Goal: Information Seeking & Learning: Find specific fact

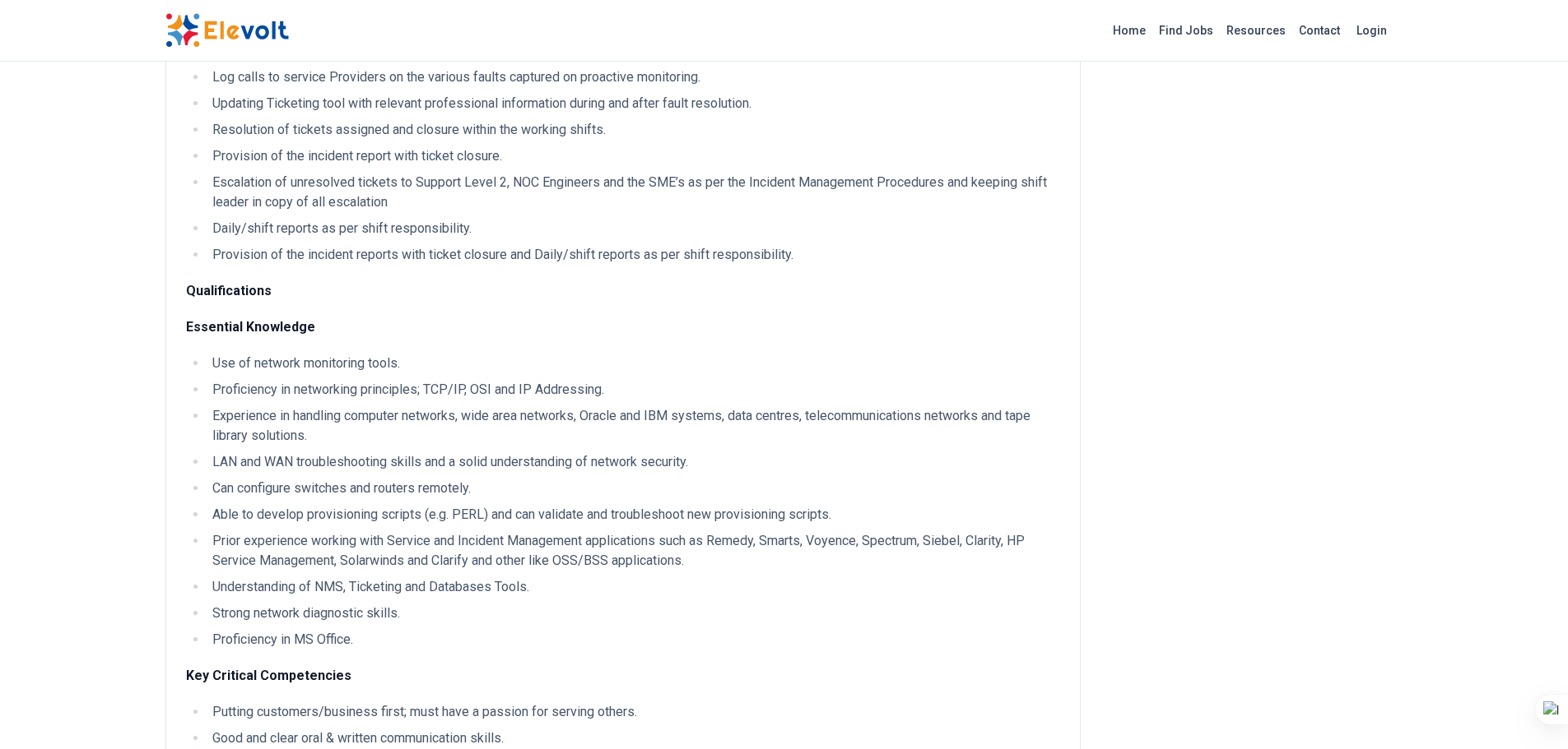
scroll to position [494, 0]
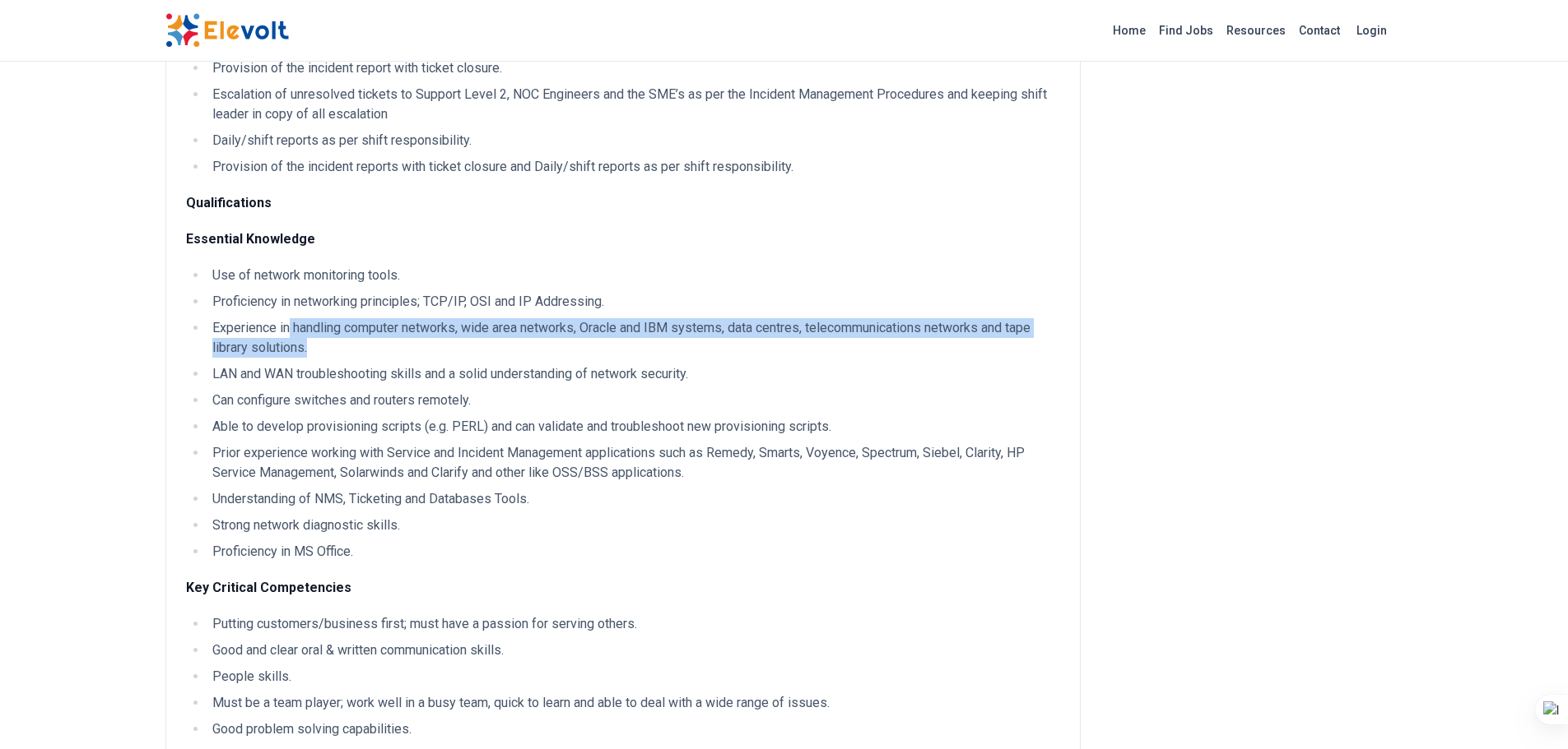
drag, startPoint x: 294, startPoint y: 327, endPoint x: 358, endPoint y: 353, distance: 69.1
click at [358, 353] on li "Experience in handling computer networks, wide area networks, Oracle and IBM sy…" at bounding box center [633, 338] width 852 height 40
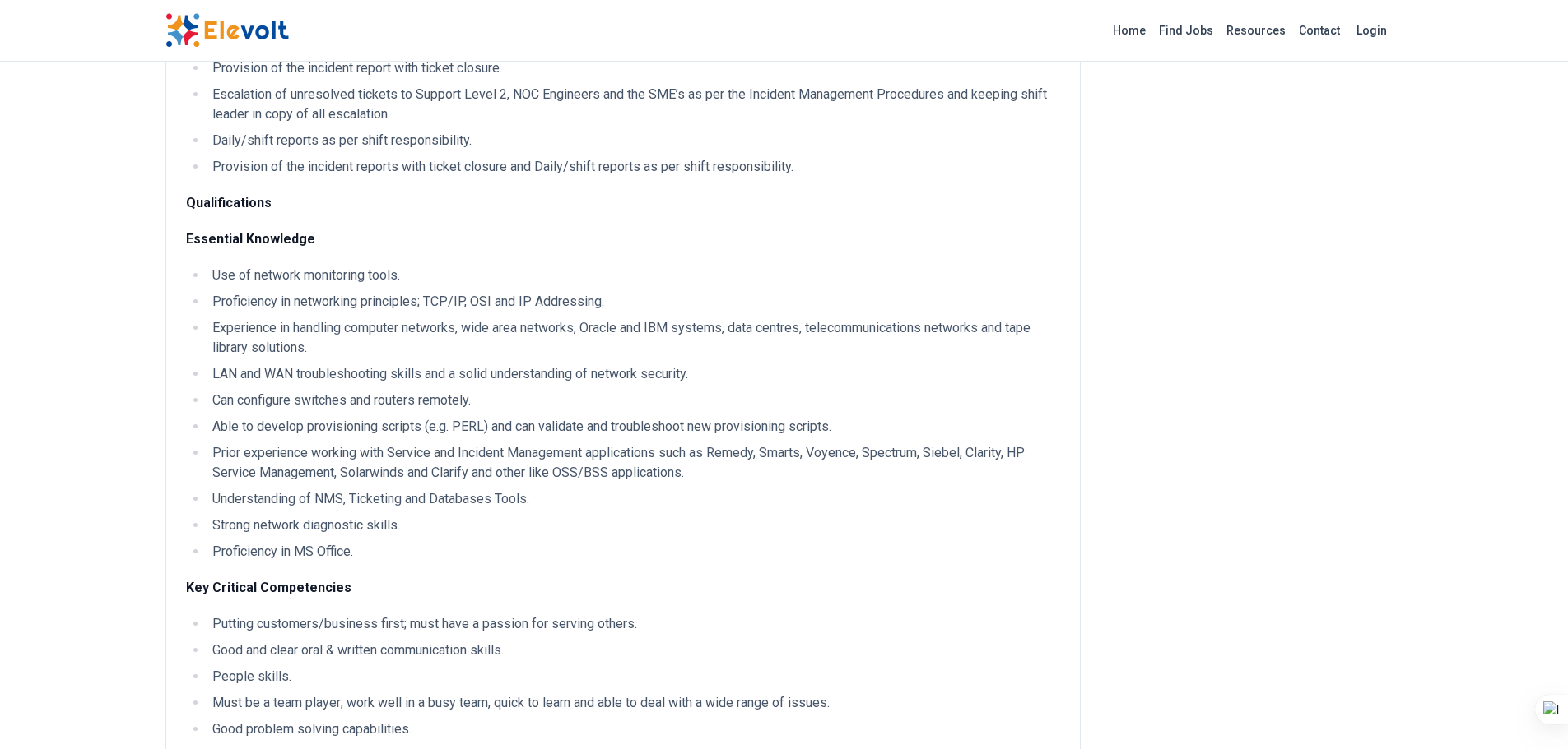
drag, startPoint x: 340, startPoint y: 359, endPoint x: 298, endPoint y: 325, distance: 54.0
click at [298, 325] on li "Experience in handling computer networks, wide area networks, Oracle and IBM sy…" at bounding box center [633, 338] width 852 height 40
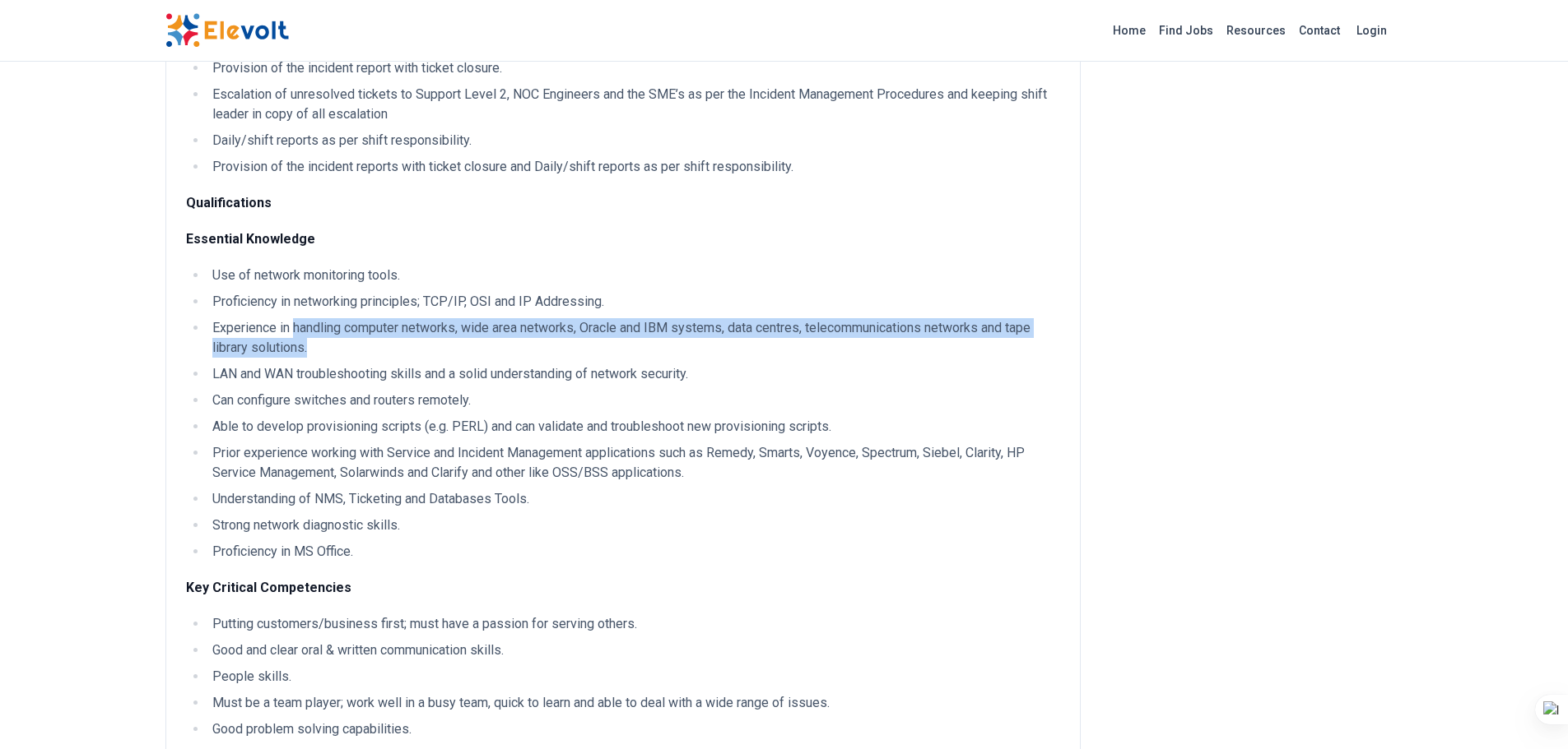
drag, startPoint x: 295, startPoint y: 323, endPoint x: 331, endPoint y: 347, distance: 43.3
click at [331, 347] on li "Experience in handling computer networks, wide area networks, Oracle and IBM sy…" at bounding box center [633, 338] width 852 height 40
copy li "handling computer networks, wide area networks, Oracle and IBM systems, data ce…"
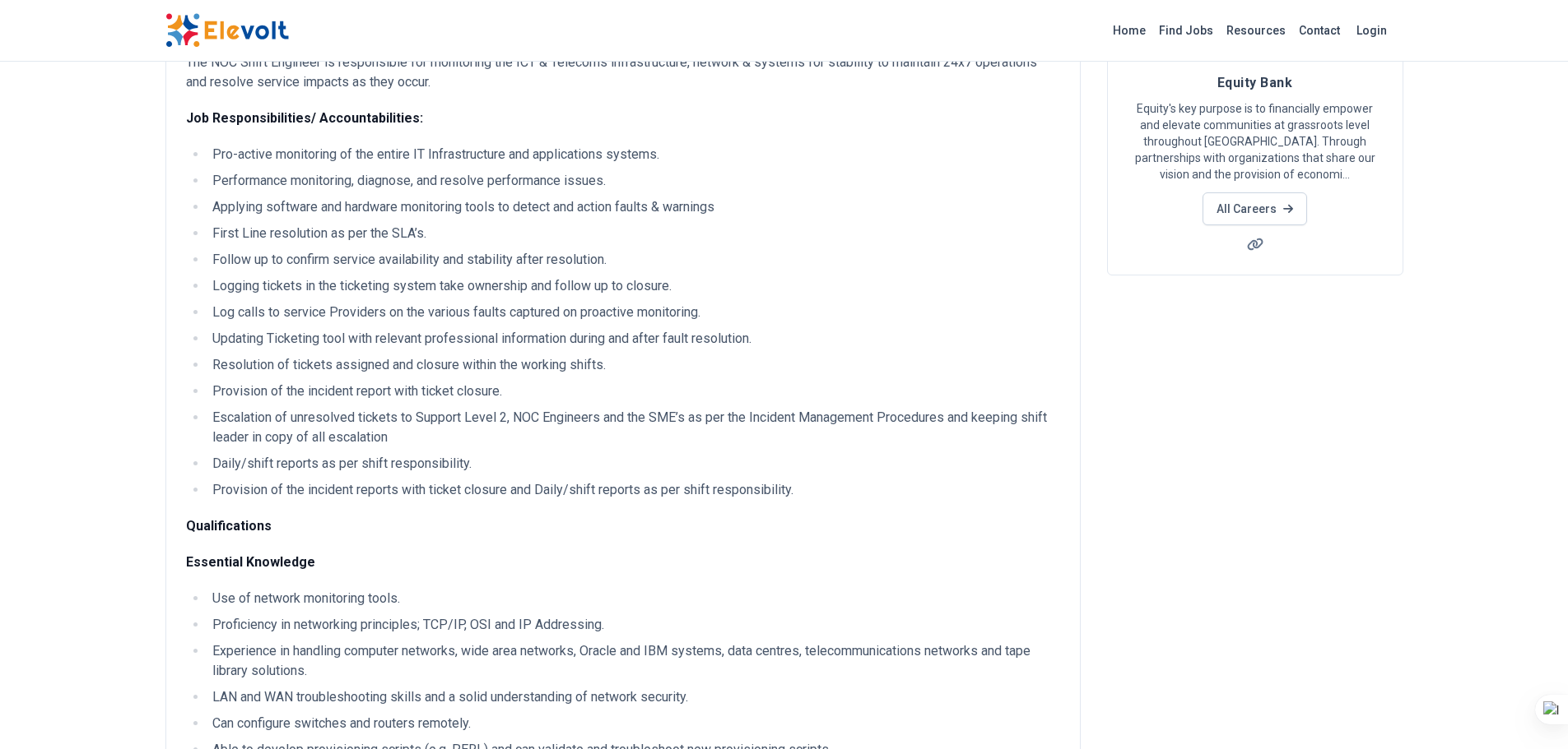
scroll to position [494, 0]
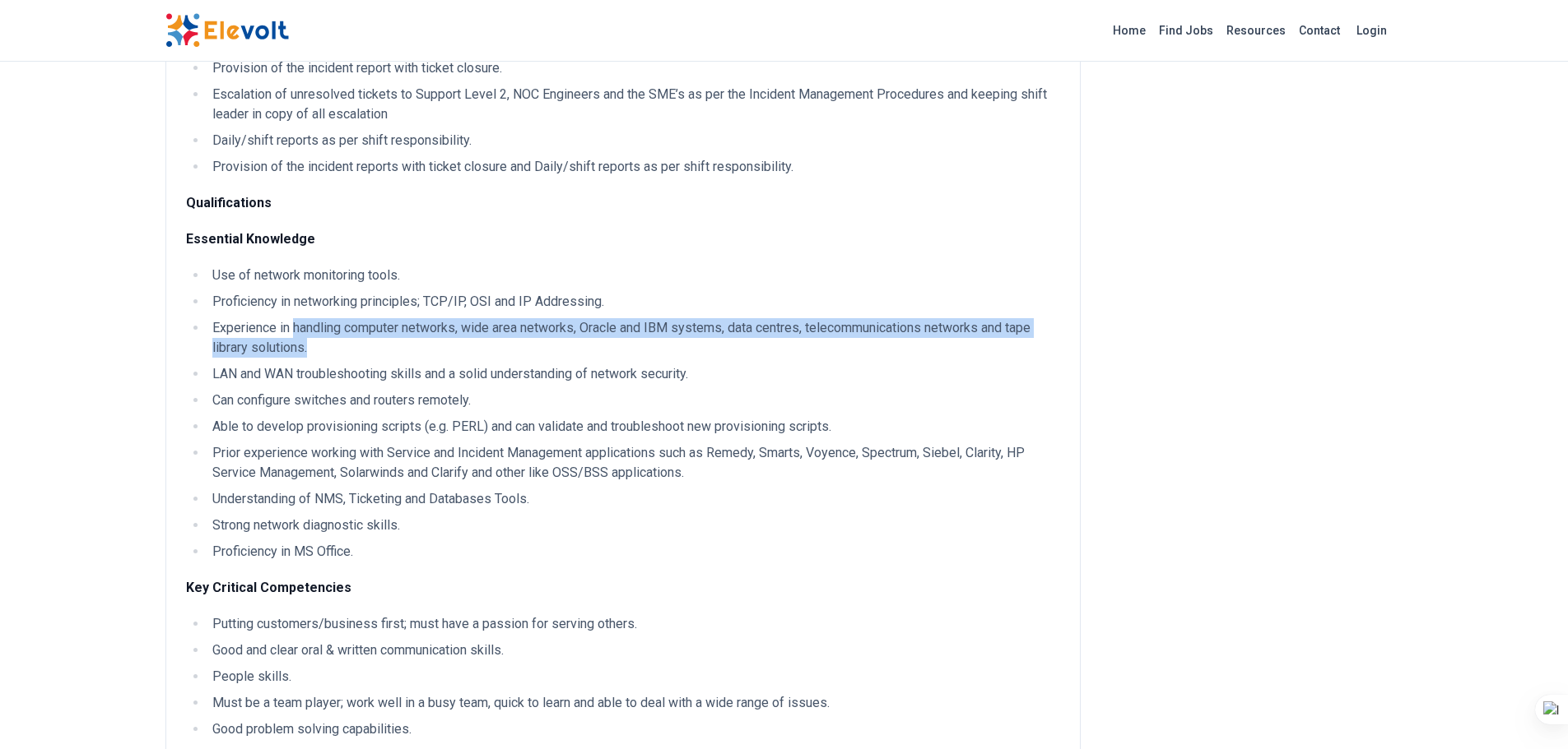
drag, startPoint x: 294, startPoint y: 325, endPoint x: 1048, endPoint y: 342, distance: 754.2
click at [1048, 342] on li "Experience in handling computer networks, wide area networks, Oracle and IBM sy…" at bounding box center [633, 338] width 852 height 40
copy li "handling computer networks, wide area networks, Oracle and IBM systems, data ce…"
